Goal: Task Accomplishment & Management: Manage account settings

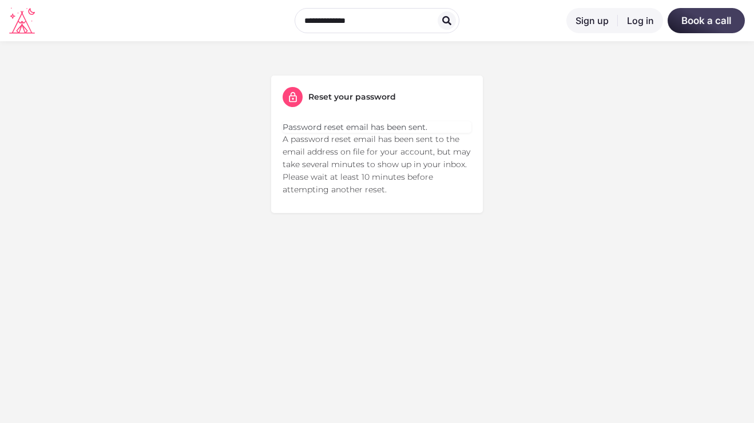
click at [618, 22] on link "Log in" at bounding box center [640, 20] width 45 height 25
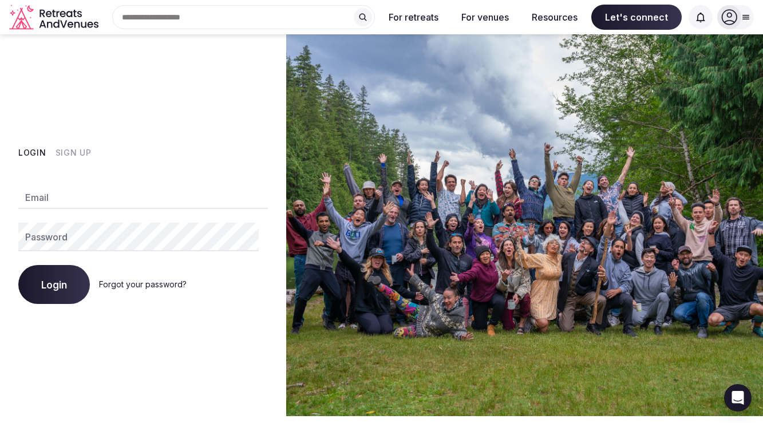
click at [252, 198] on div at bounding box center [248, 200] width 9 height 9
click at [249, 197] on div at bounding box center [248, 200] width 9 height 9
click at [85, 299] on button "Login" at bounding box center [54, 284] width 72 height 39
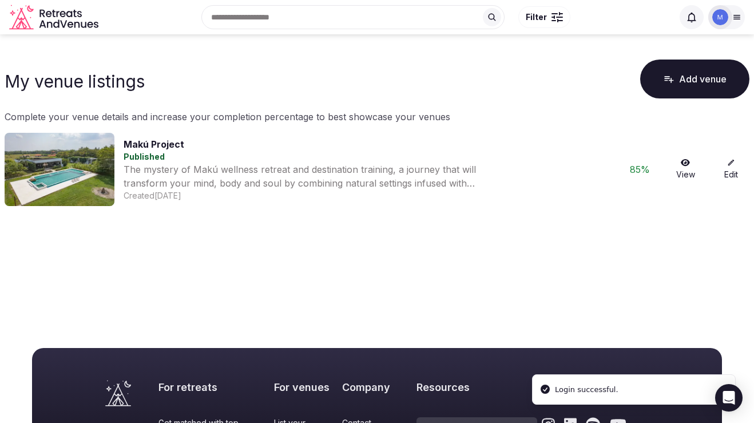
click at [734, 19] on icon at bounding box center [737, 17] width 6 height 4
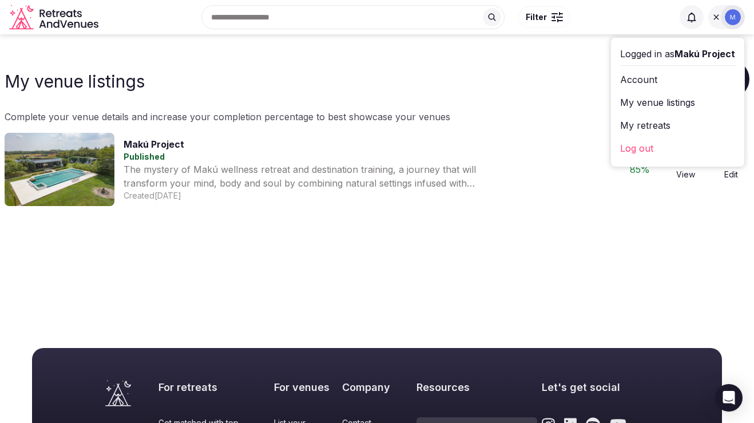
click at [622, 157] on link "Log out" at bounding box center [677, 148] width 115 height 18
